Goal: Transaction & Acquisition: Register for event/course

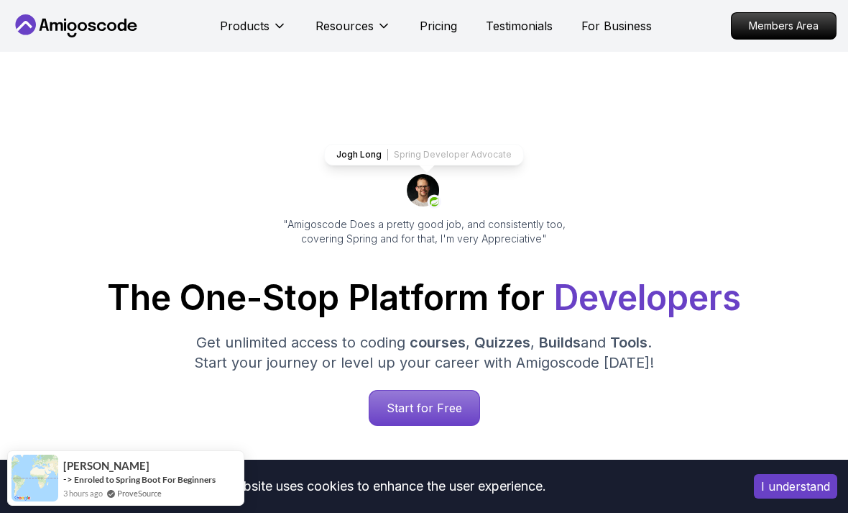
click at [254, 35] on button "Products" at bounding box center [253, 31] width 67 height 29
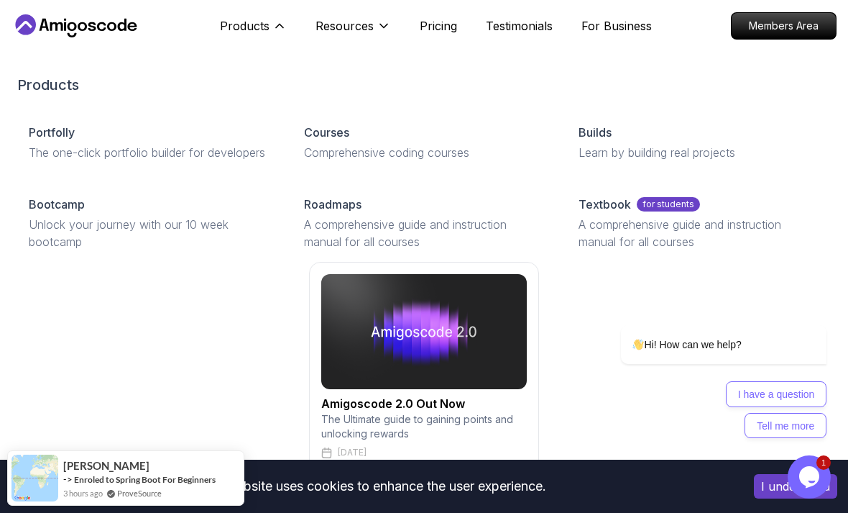
click at [334, 145] on p "Comprehensive coding courses" at bounding box center [424, 152] width 241 height 17
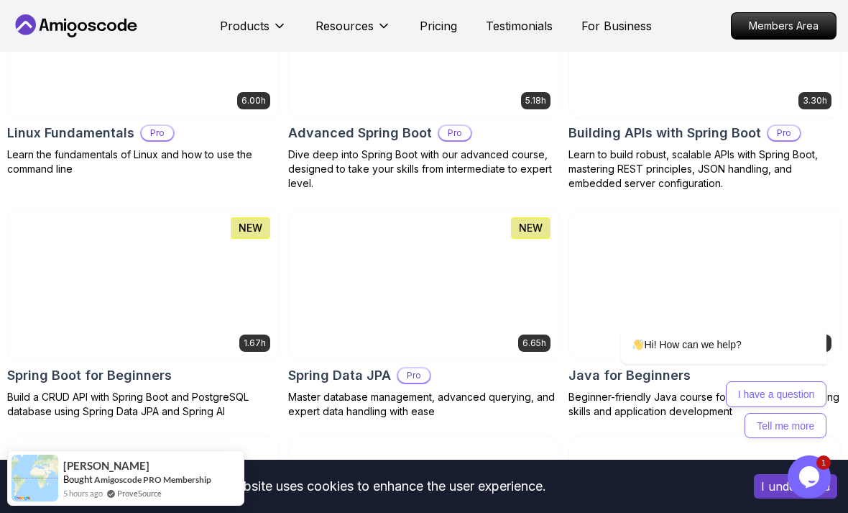
scroll to position [535, 0]
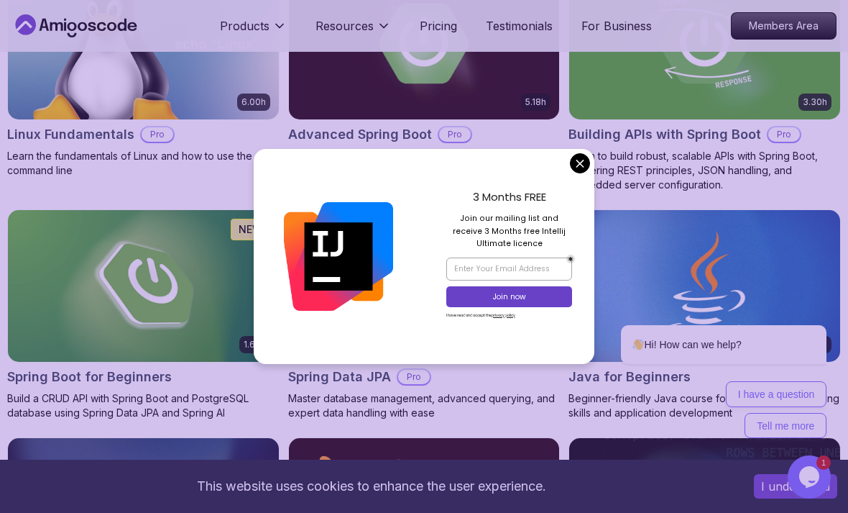
click at [570, 201] on div "3 Months FREE Join our mailing list and receive 3 Months free Intellij Ultimate…" at bounding box center [509, 256] width 170 height 215
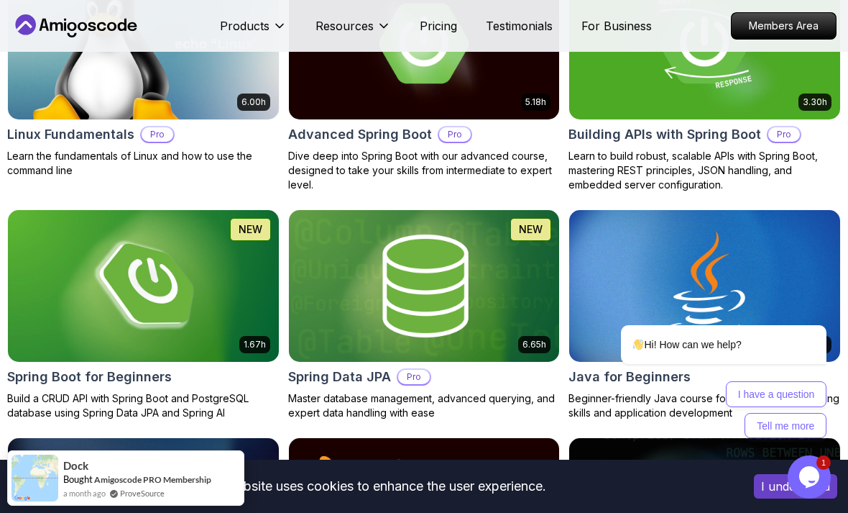
click at [98, 295] on img at bounding box center [143, 286] width 271 height 152
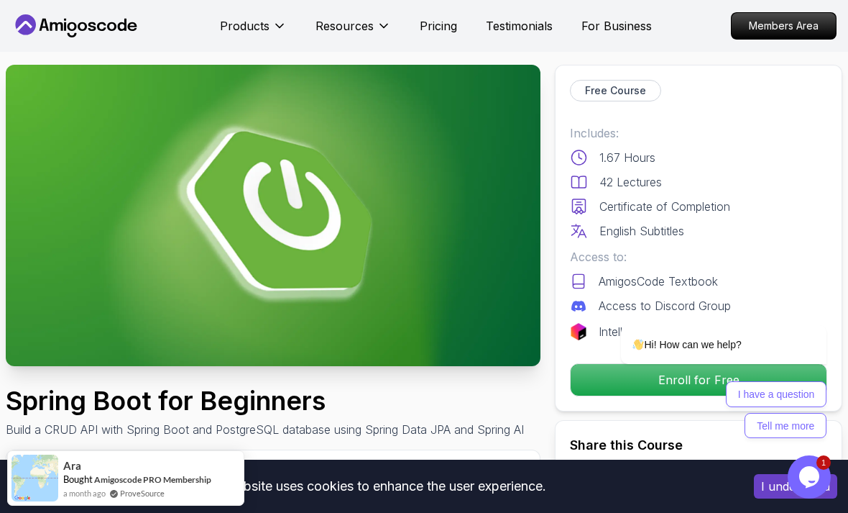
scroll to position [15, 0]
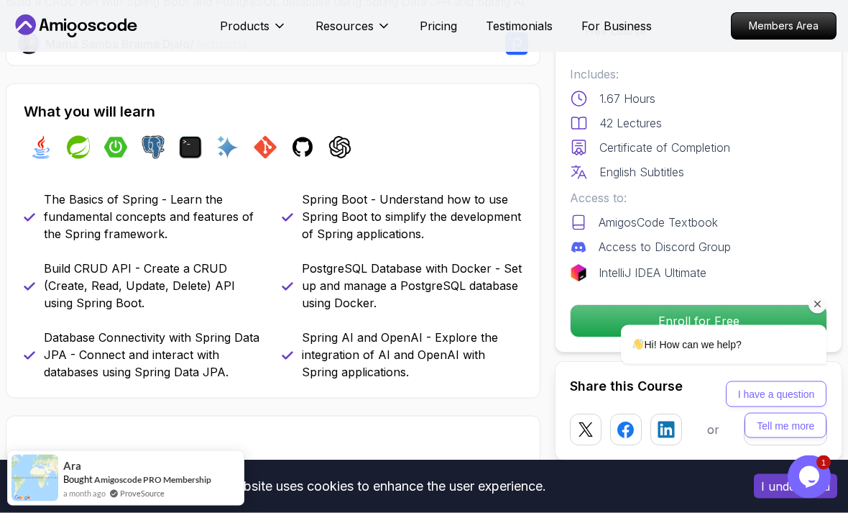
click at [727, 270] on div "Hi! How can we help? I have a question Tell me more" at bounding box center [704, 318] width 259 height 252
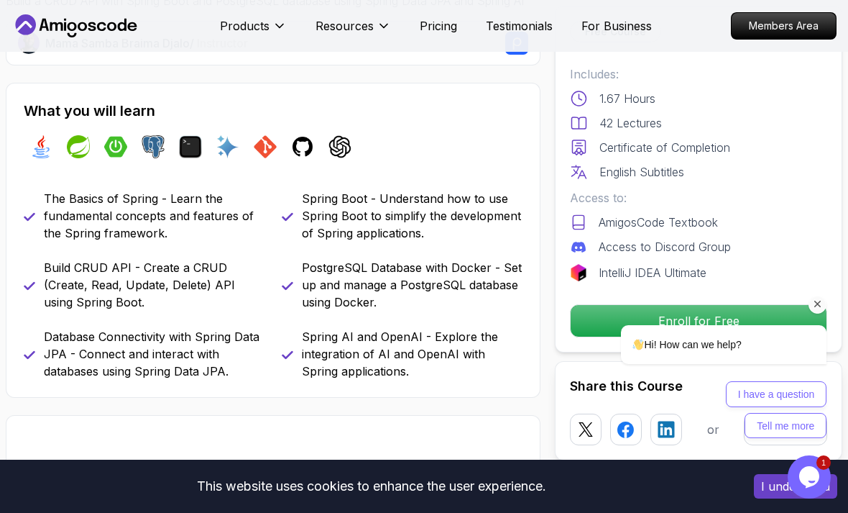
click at [821, 308] on icon "Chat attention grabber" at bounding box center [818, 304] width 13 height 13
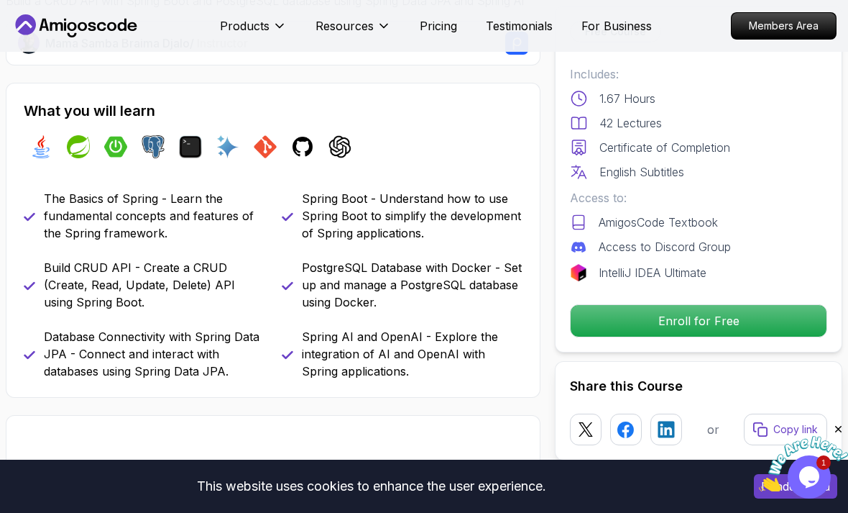
click at [768, 319] on p "Enroll for Free" at bounding box center [699, 321] width 256 height 32
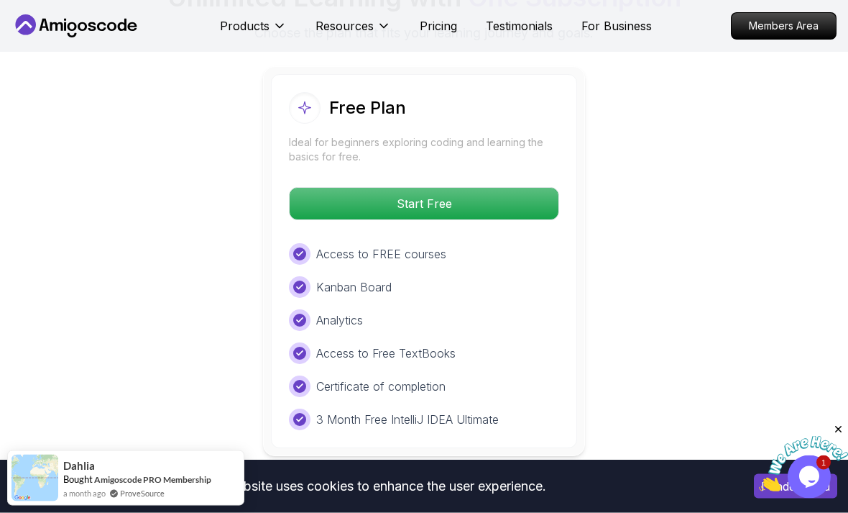
scroll to position [3064, 0]
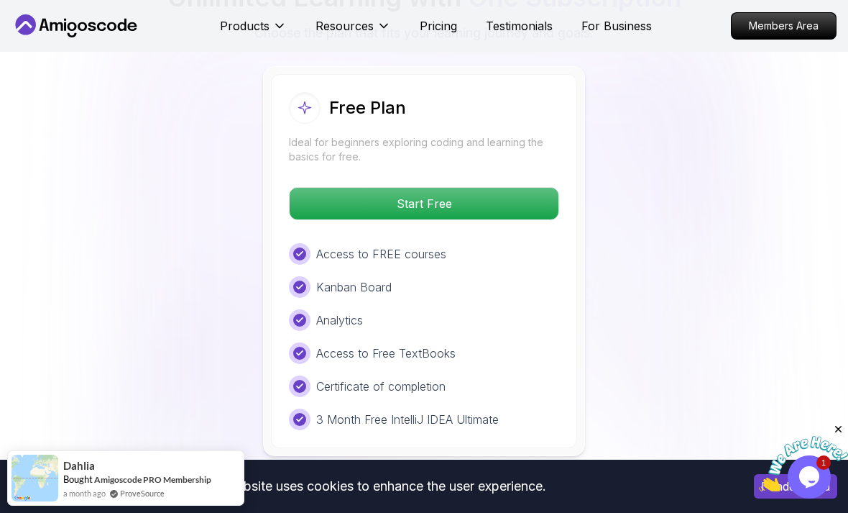
click at [534, 199] on p "Start Free" at bounding box center [424, 204] width 269 height 32
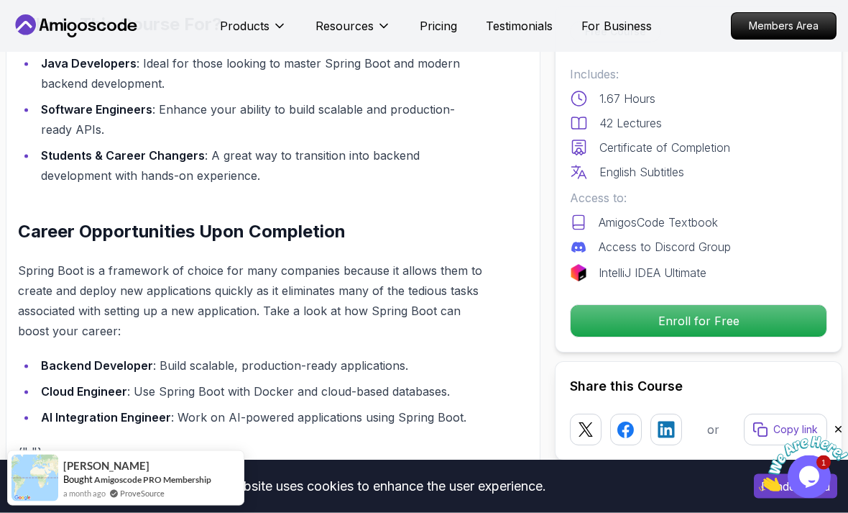
scroll to position [1261, 0]
